Goal: Navigation & Orientation: Go to known website

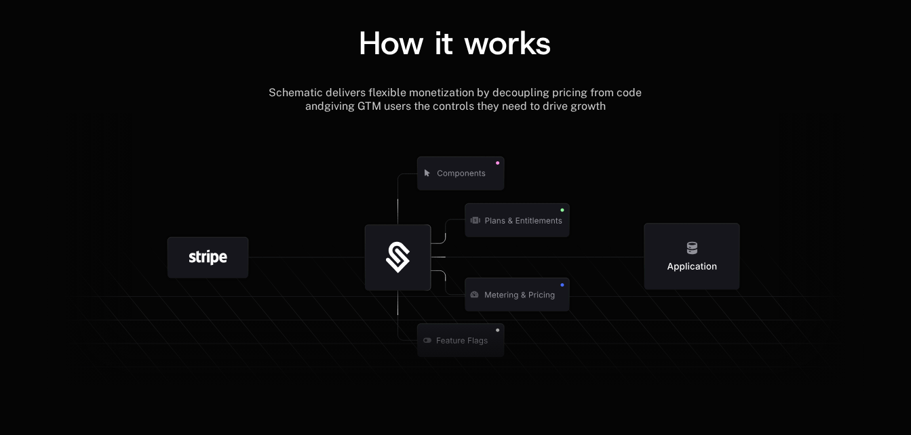
scroll to position [1593, 0]
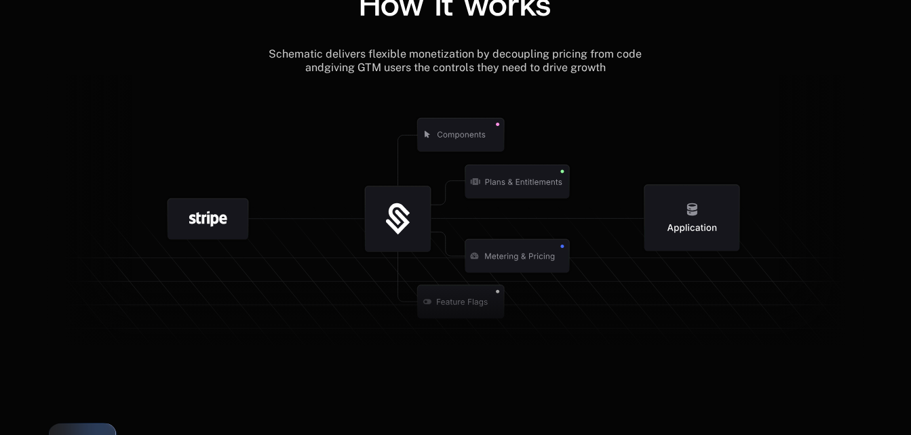
scroll to position [1593, 0]
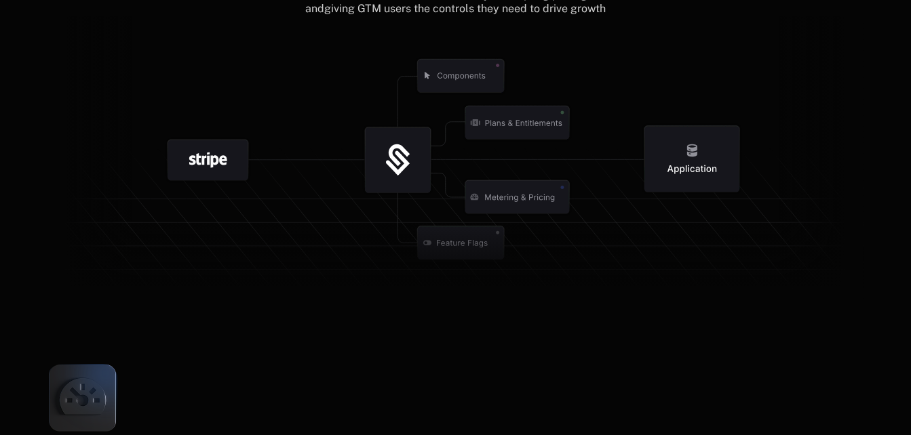
scroll to position [1651, 0]
